Goal: Navigation & Orientation: Find specific page/section

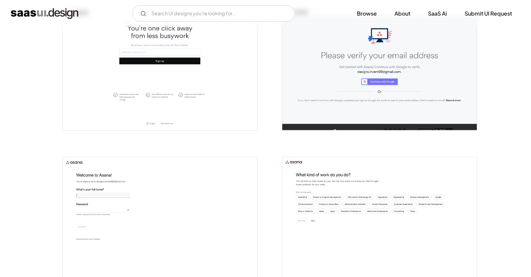
scroll to position [2, 0]
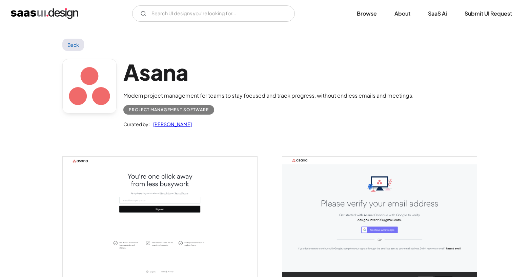
click at [75, 48] on link "Back" at bounding box center [73, 45] width 22 height 12
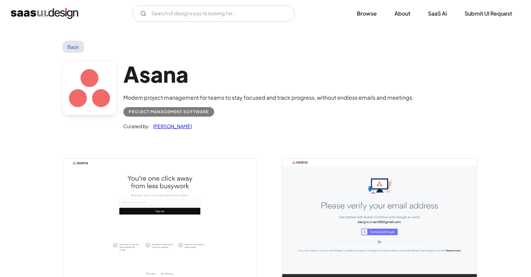
scroll to position [2, 0]
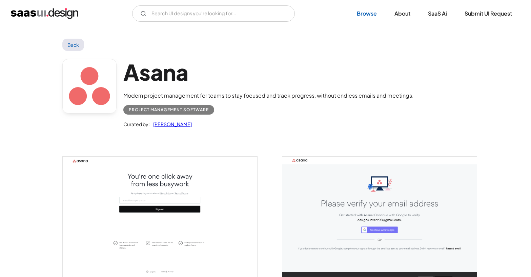
click at [366, 14] on link "Browse" at bounding box center [367, 13] width 36 height 15
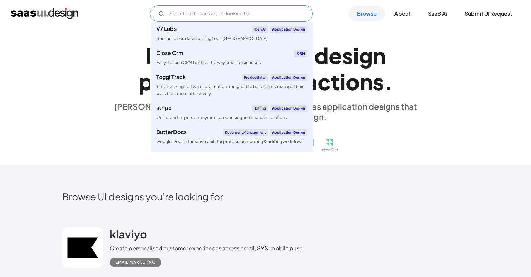
click at [206, 16] on input "Email Form" at bounding box center [231, 13] width 163 height 16
click at [405, 63] on h1 "E x p l o r e S a a S U I d e s i g n p a t t e r n s & i n t e r a c t i o n s…" at bounding box center [266, 68] width 312 height 52
